Goal: Find specific page/section: Find specific page/section

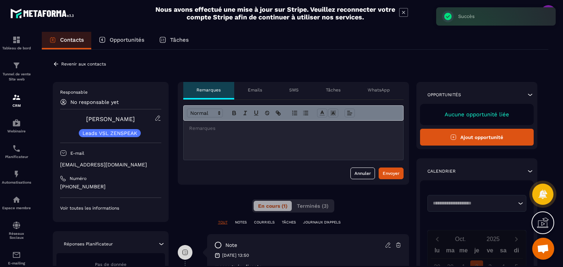
click at [60, 63] on div "Revenir aux contacts" at bounding box center [79, 64] width 53 height 7
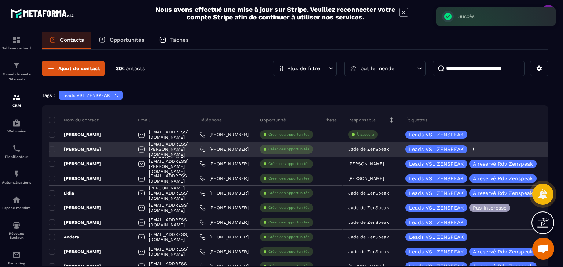
click at [476, 149] on icon at bounding box center [473, 149] width 5 height 5
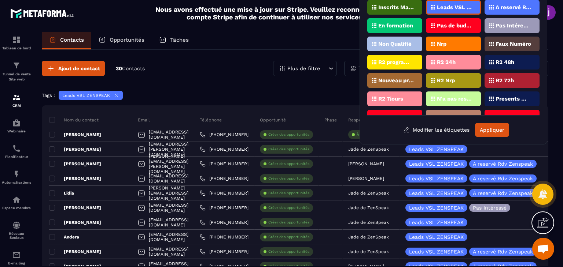
click at [452, 41] on div "Nrp" at bounding box center [453, 44] width 55 height 15
click at [489, 125] on button "Appliquer" at bounding box center [492, 130] width 34 height 14
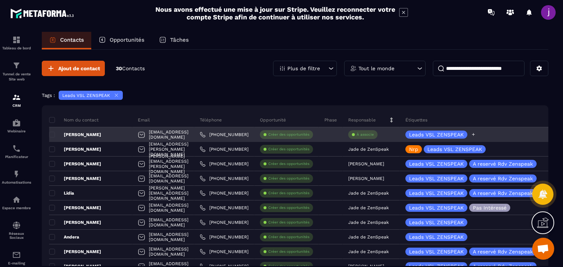
click at [475, 134] on icon at bounding box center [473, 134] width 3 height 3
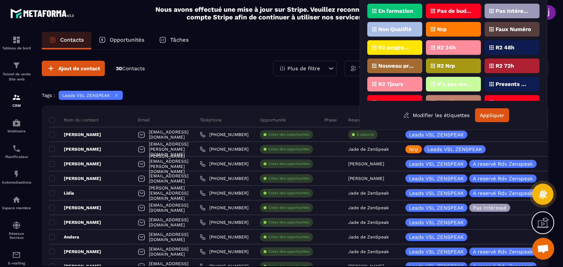
click at [448, 22] on div "Nrp" at bounding box center [453, 29] width 55 height 15
click at [487, 115] on button "Appliquer" at bounding box center [492, 115] width 34 height 14
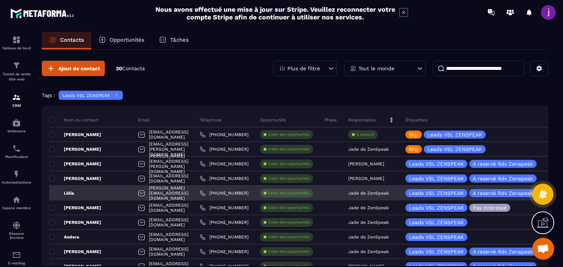
click at [104, 191] on div "Lidia" at bounding box center [90, 193] width 83 height 15
